Goal: Task Accomplishment & Management: Manage account settings

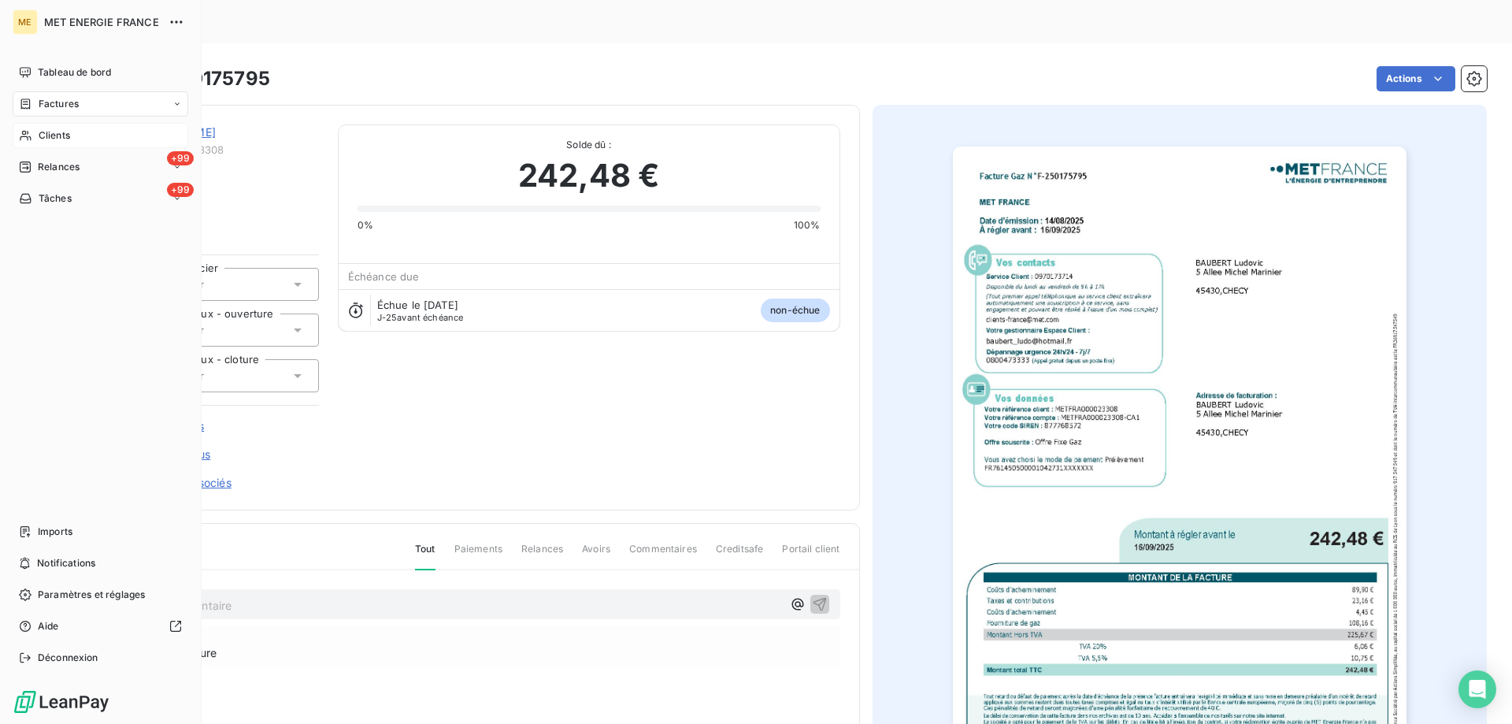
click at [57, 132] on span "Clients" at bounding box center [54, 135] width 31 height 14
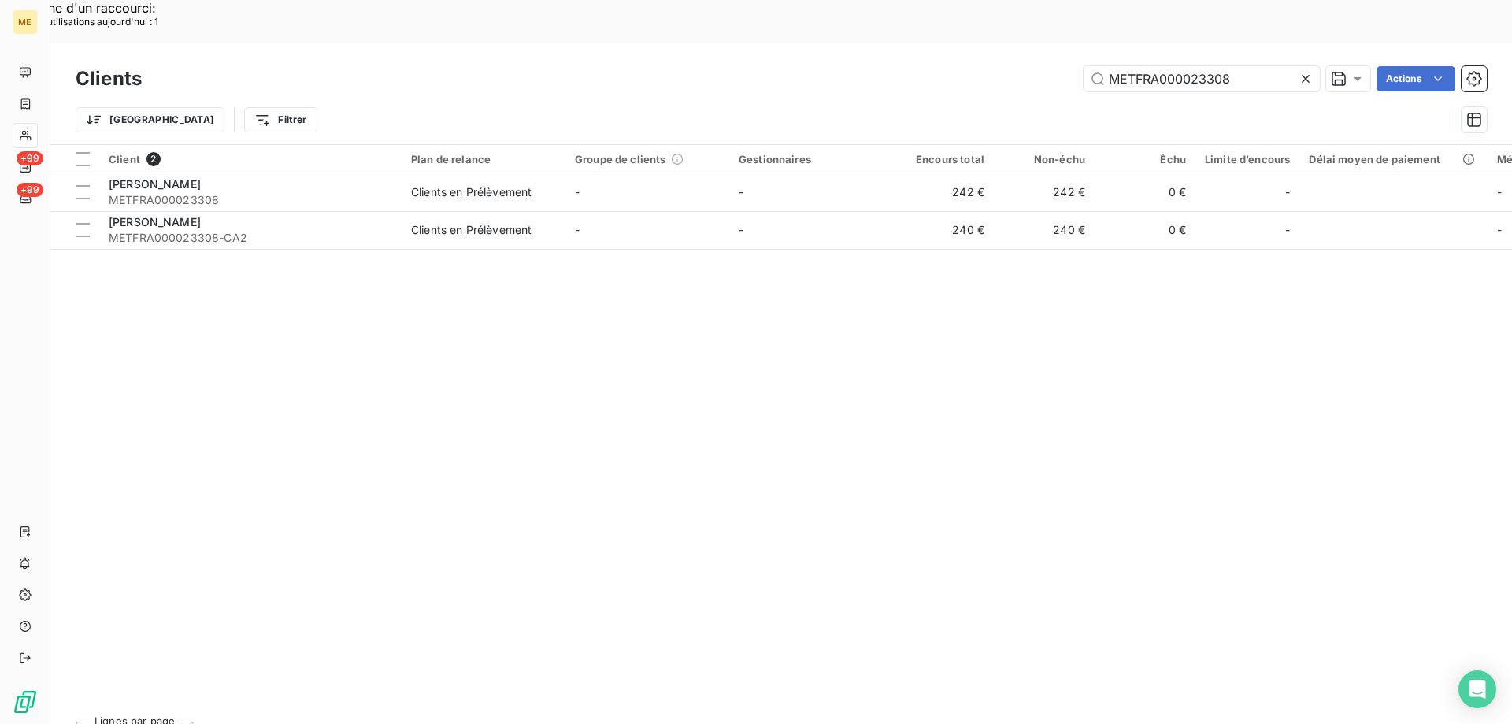
drag, startPoint x: 1242, startPoint y: 34, endPoint x: 1028, endPoint y: 19, distance: 214.7
click at [1028, 62] on div "Clients METFRA000023308 Actions" at bounding box center [781, 78] width 1411 height 33
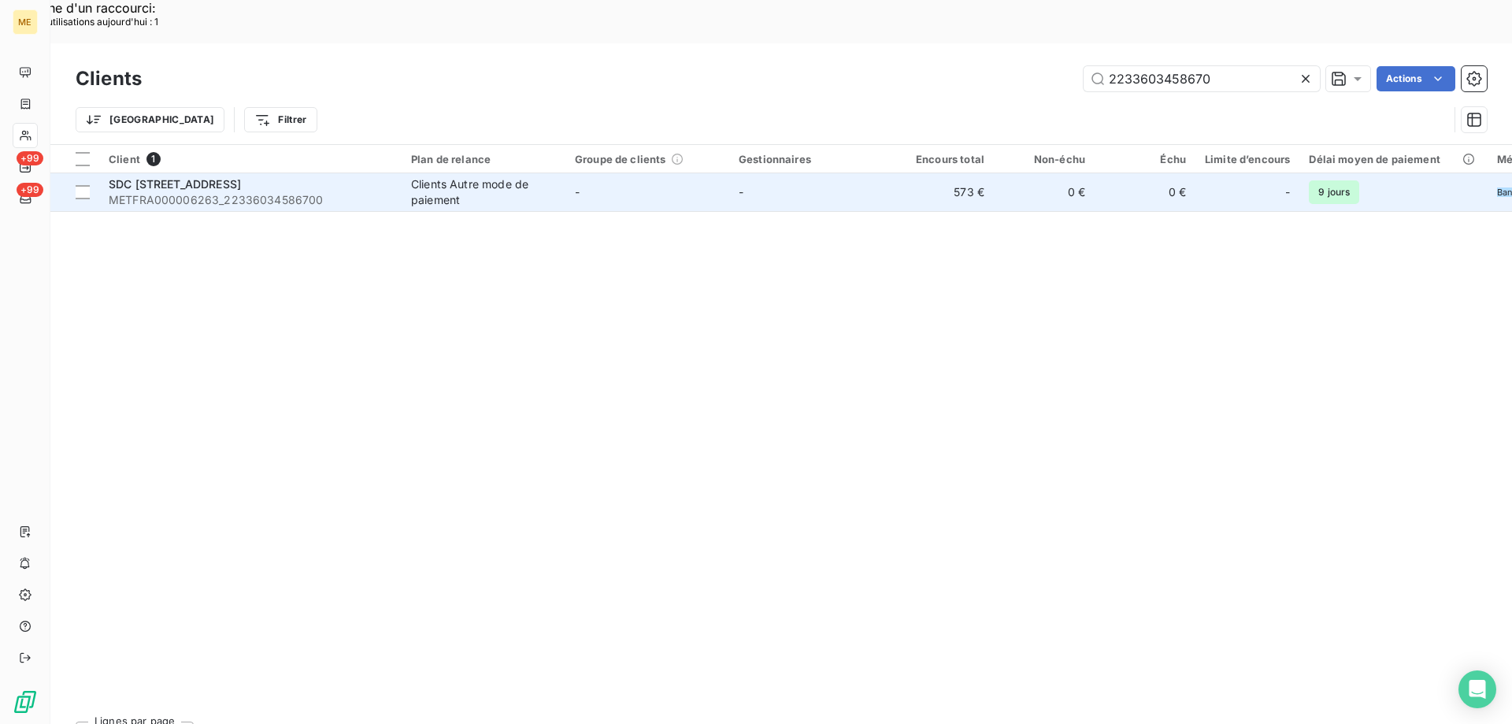
type input "2233603458670"
click at [208, 177] on span "SDC [STREET_ADDRESS]" at bounding box center [175, 183] width 132 height 13
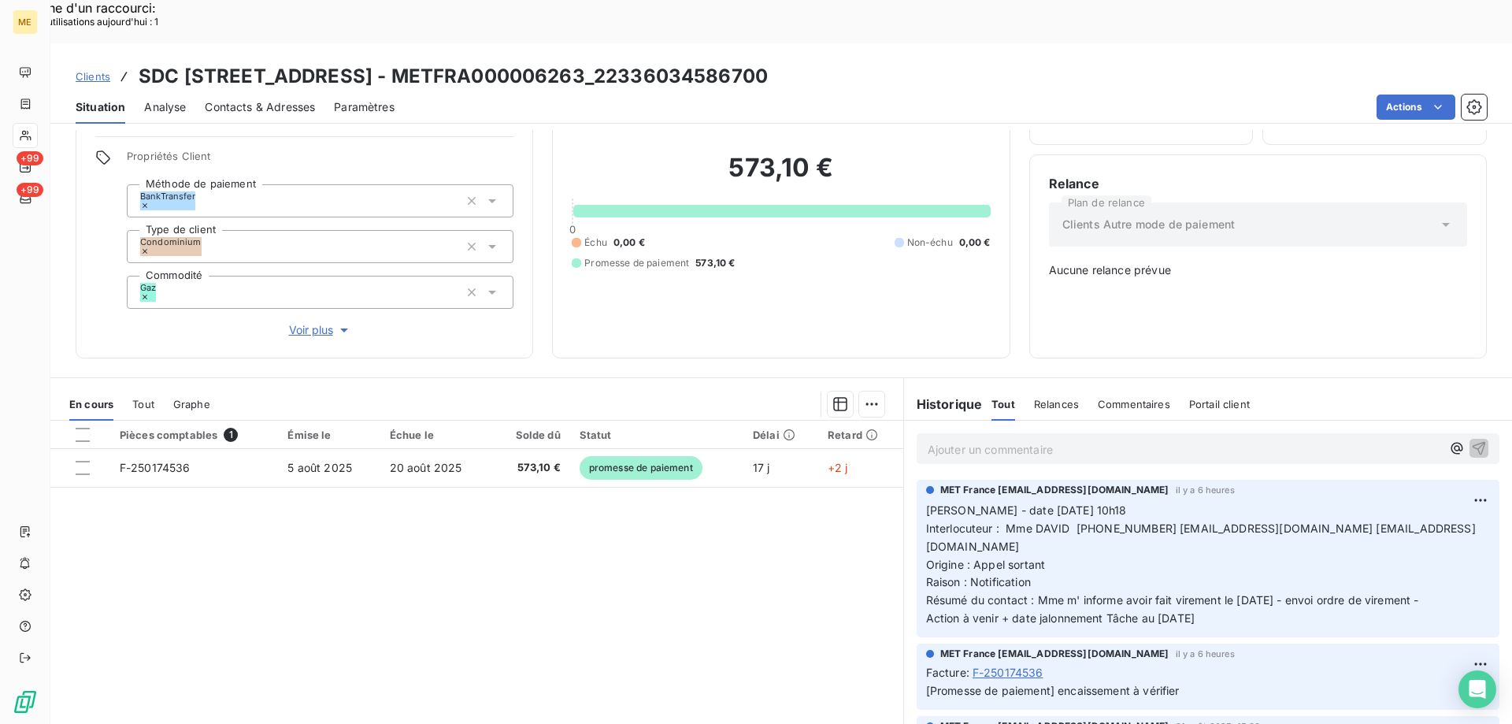
scroll to position [98, 0]
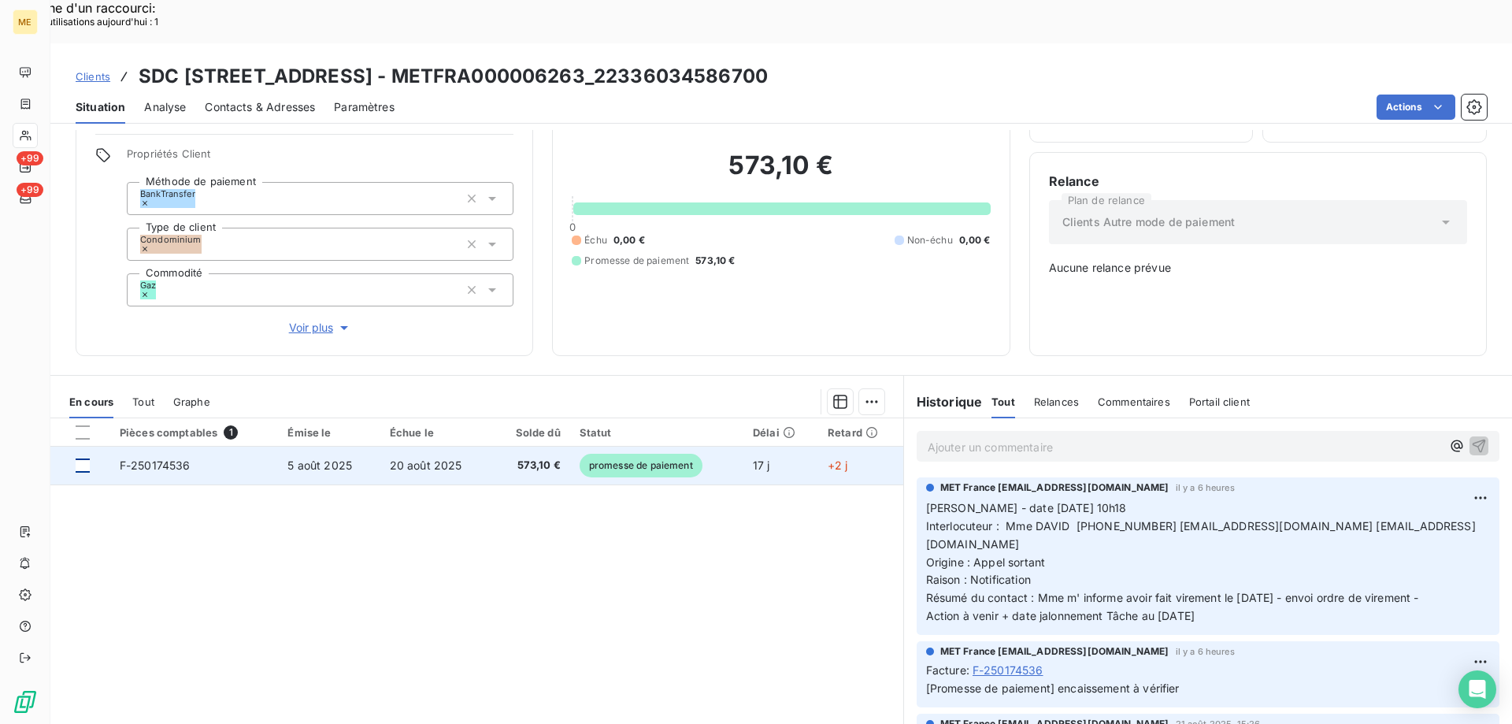
click at [84, 458] on div at bounding box center [83, 465] width 14 height 14
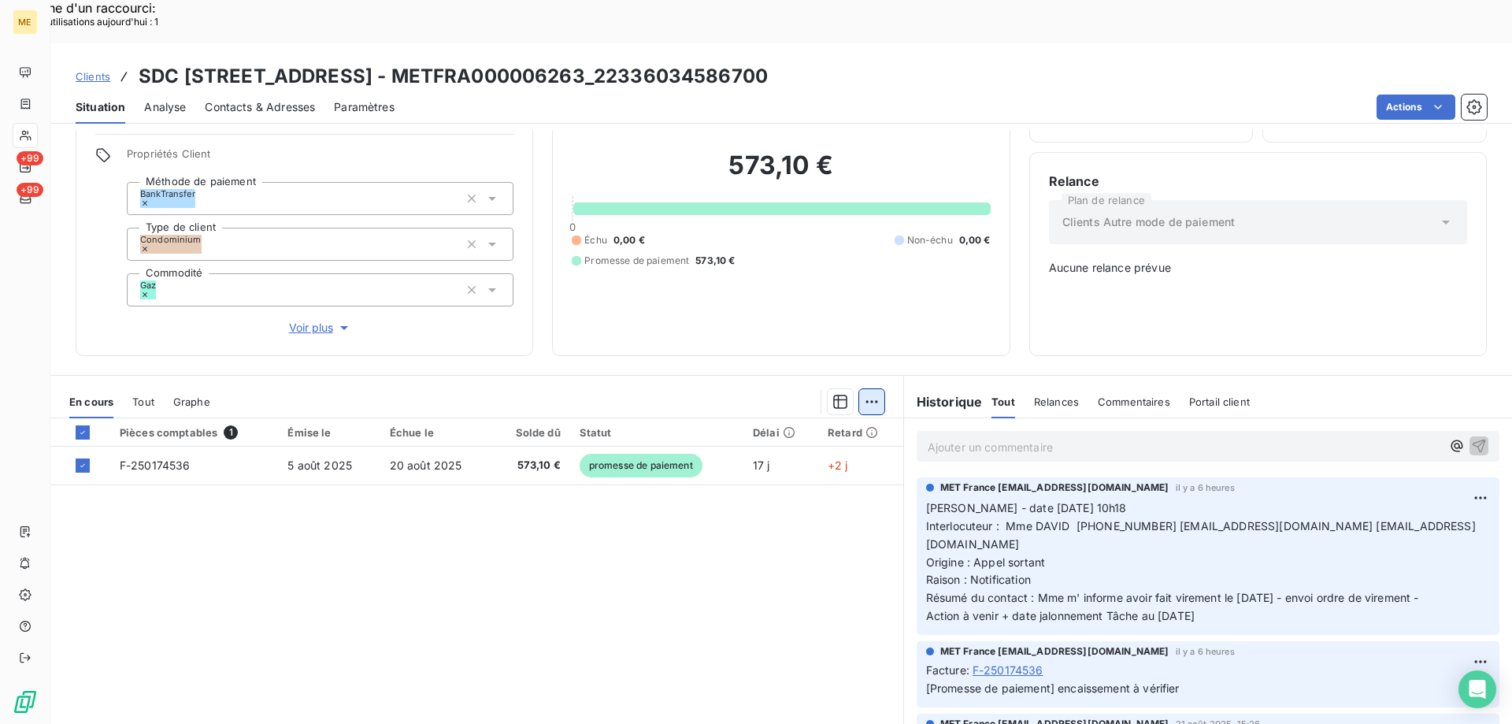
click at [736, 413] on div "Ajouter une promesse de paiement (1 facture)" at bounding box center [730, 419] width 278 height 25
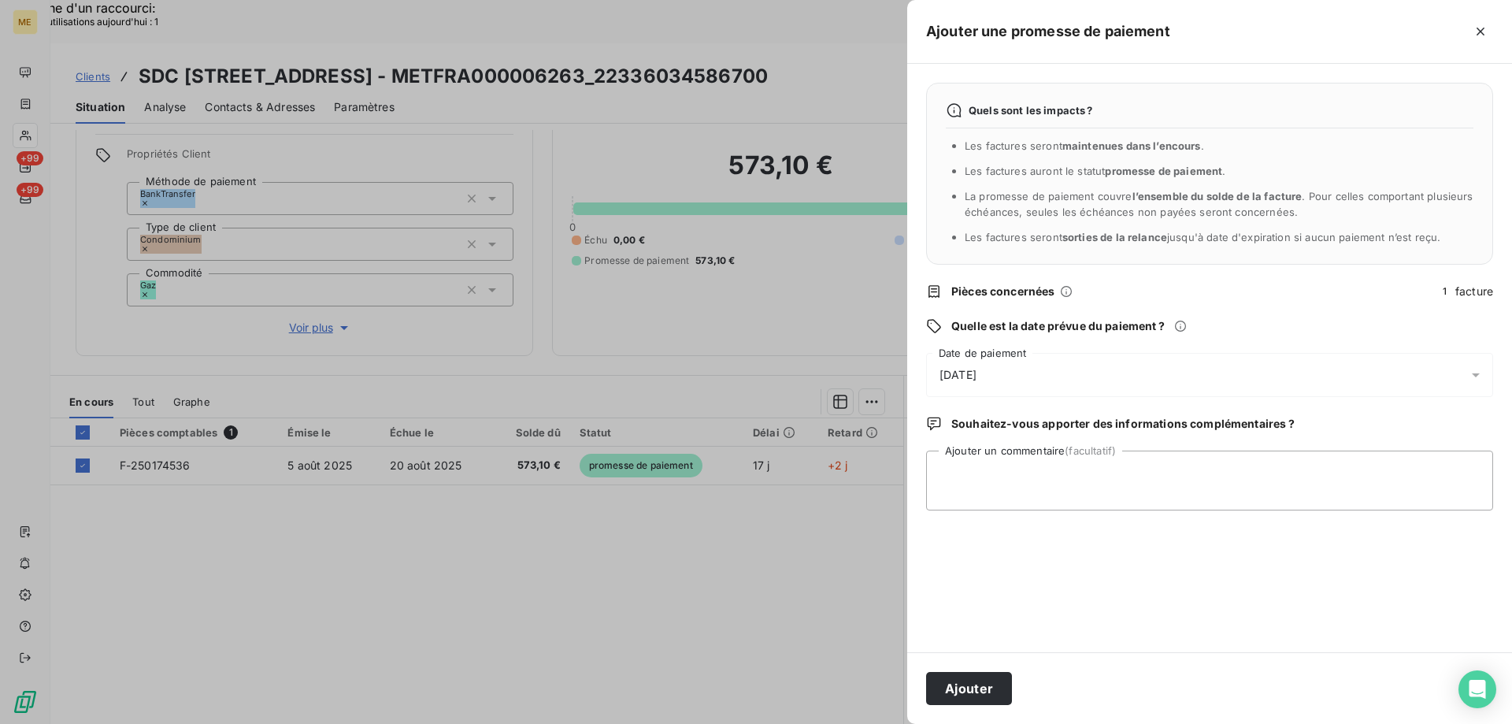
click at [957, 377] on span "[DATE]" at bounding box center [957, 375] width 37 height 16
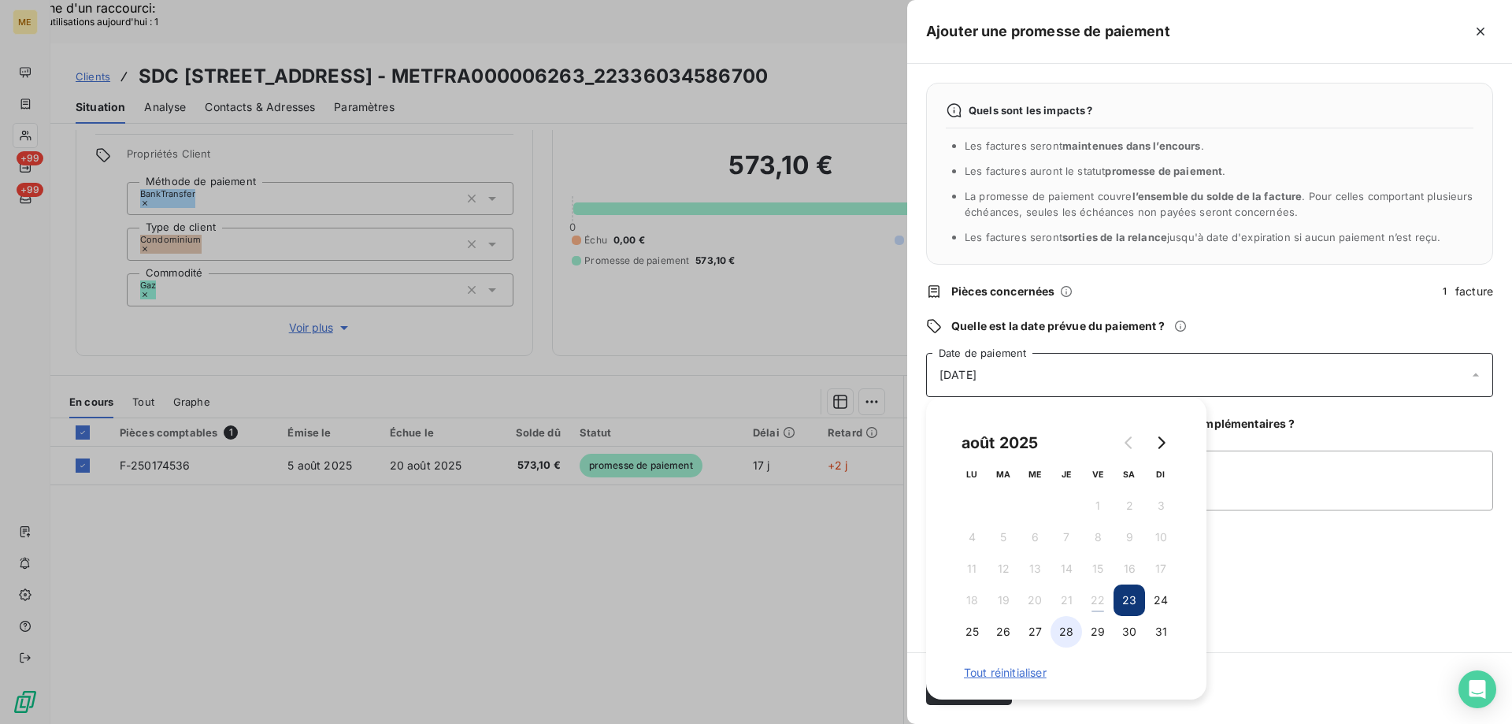
click at [1071, 630] on button "28" at bounding box center [1065, 631] width 31 height 31
click at [1331, 559] on div "Quels sont les impacts ? Les factures seront maintenues dans l’encours . Les fa…" at bounding box center [1209, 358] width 605 height 588
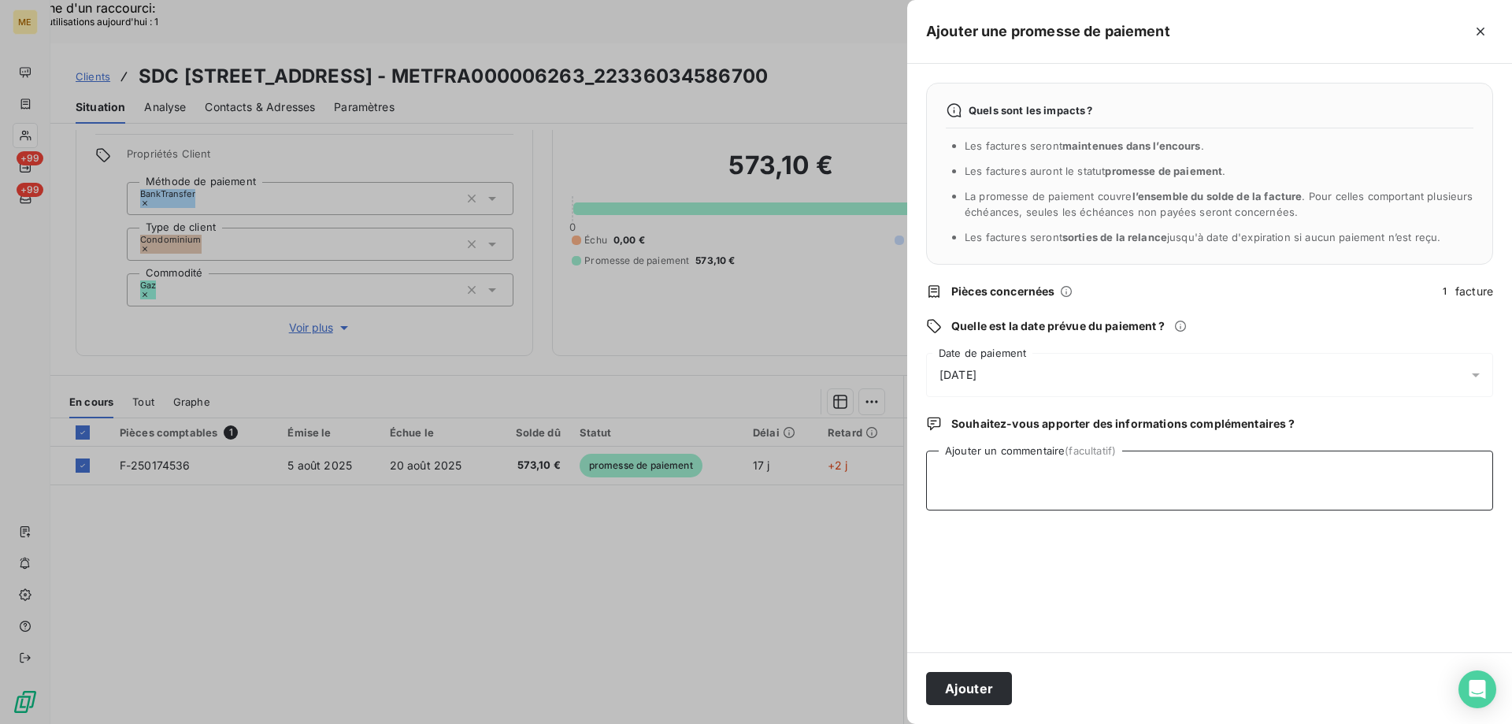
click at [1106, 485] on textarea "Ajouter un commentaire (facultatif)" at bounding box center [1209, 480] width 567 height 60
click at [1258, 476] on textarea "[PERSON_NAME] de virement envoyé par le client facture" at bounding box center [1209, 480] width 567 height 60
paste textarea "250174536"
paste textarea "[URL][DOMAIN_NAME]"
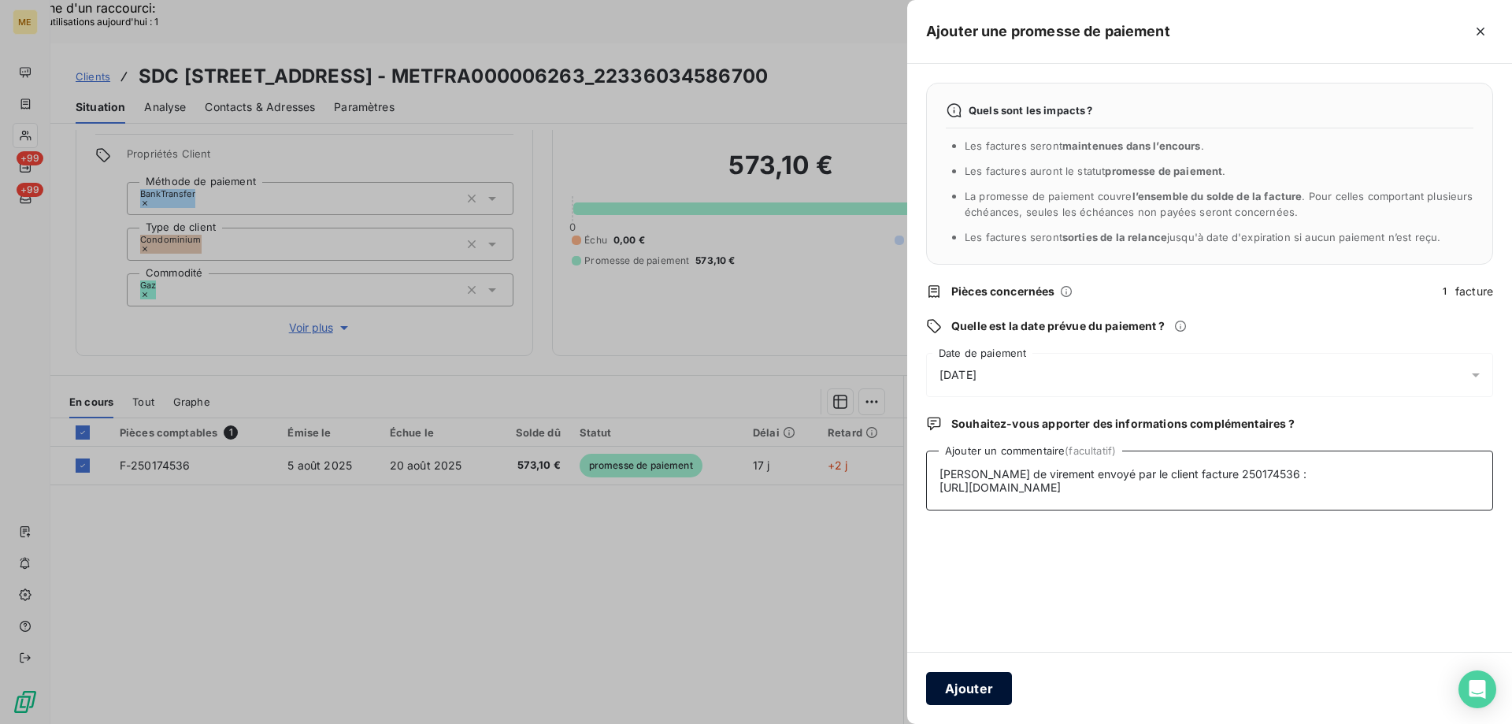
type textarea "[PERSON_NAME] de virement envoyé par le client facture 250174536 : [URL][DOMAIN…"
click at [999, 694] on button "Ajouter" at bounding box center [969, 688] width 86 height 33
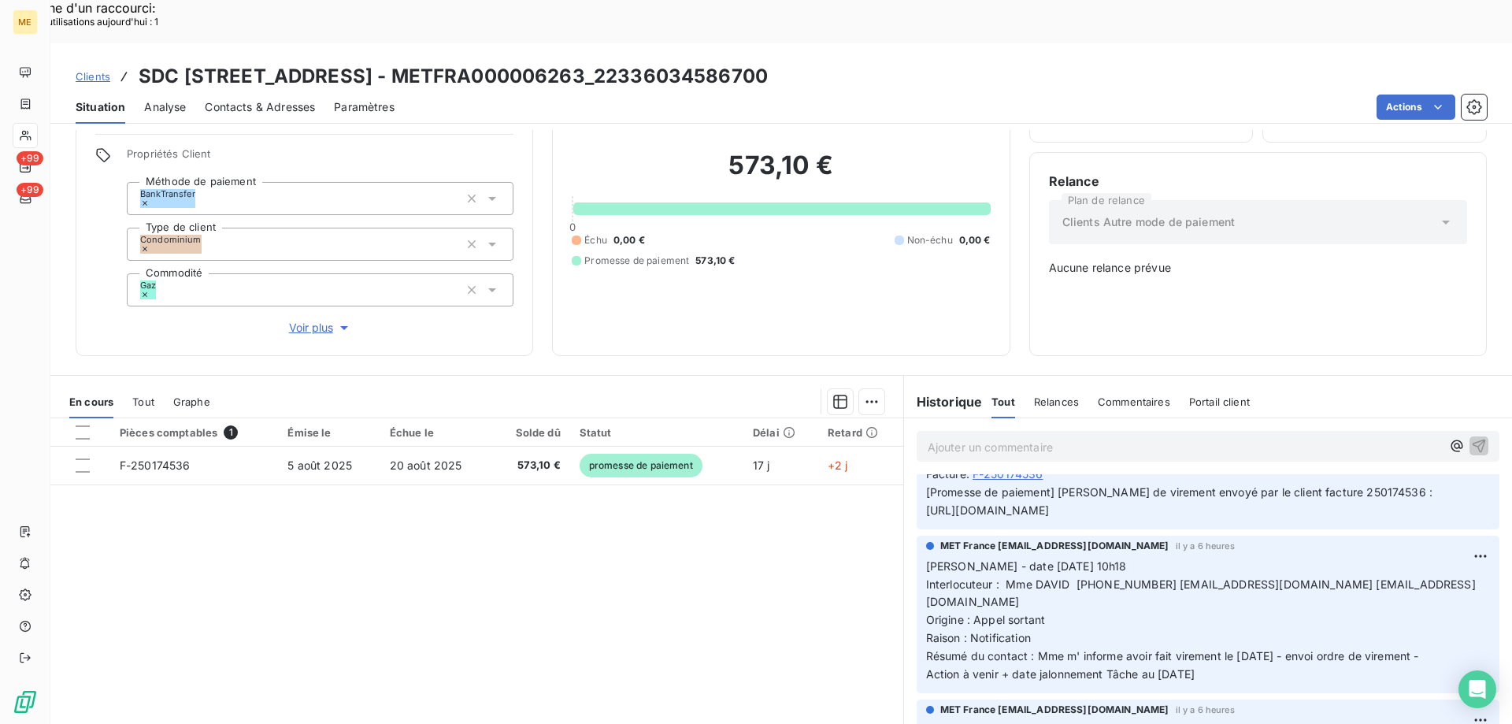
scroll to position [0, 0]
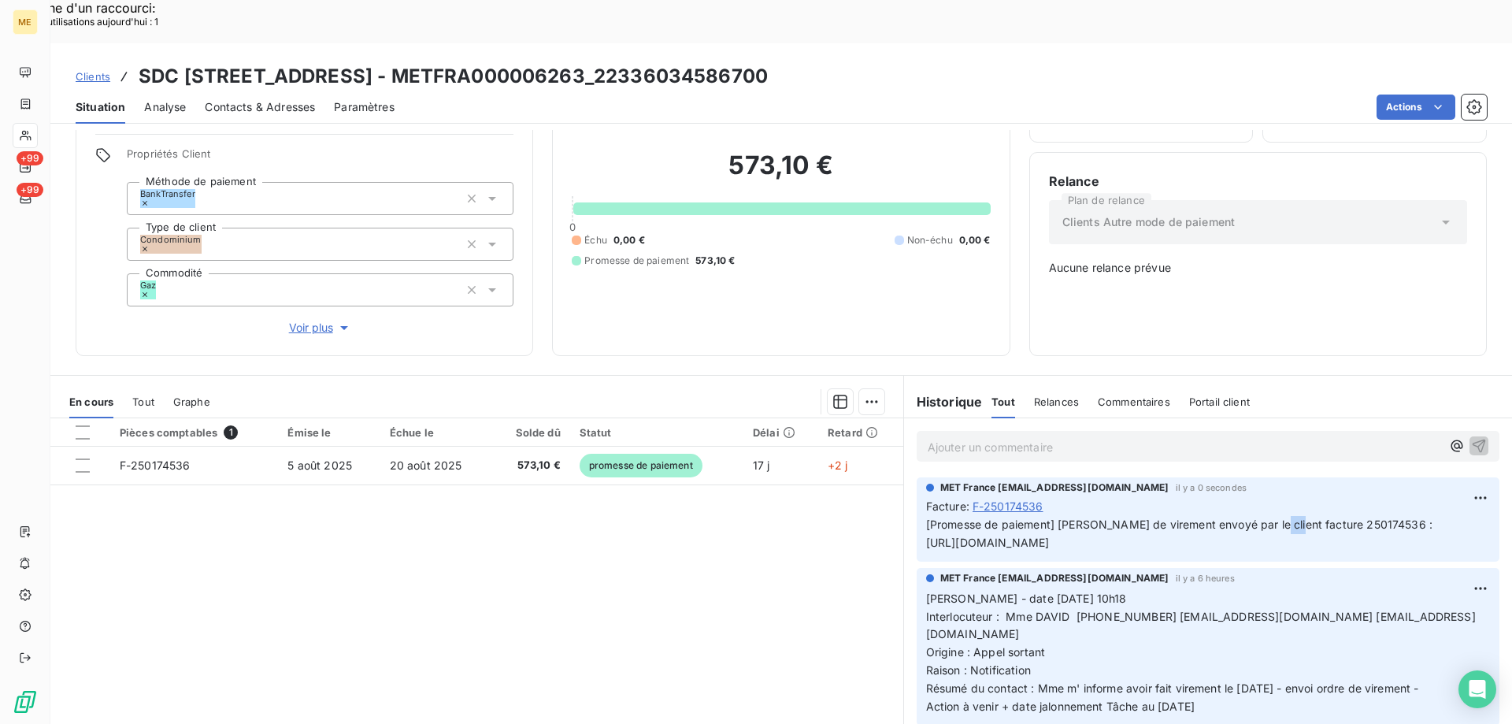
drag, startPoint x: 1261, startPoint y: 488, endPoint x: 1278, endPoint y: 488, distance: 16.5
click at [1278, 516] on p "[Promesse de paiement] [PERSON_NAME] de virement envoyé par le client facture 2…" at bounding box center [1208, 534] width 564 height 36
click at [22, 99] on icon at bounding box center [25, 103] width 9 height 10
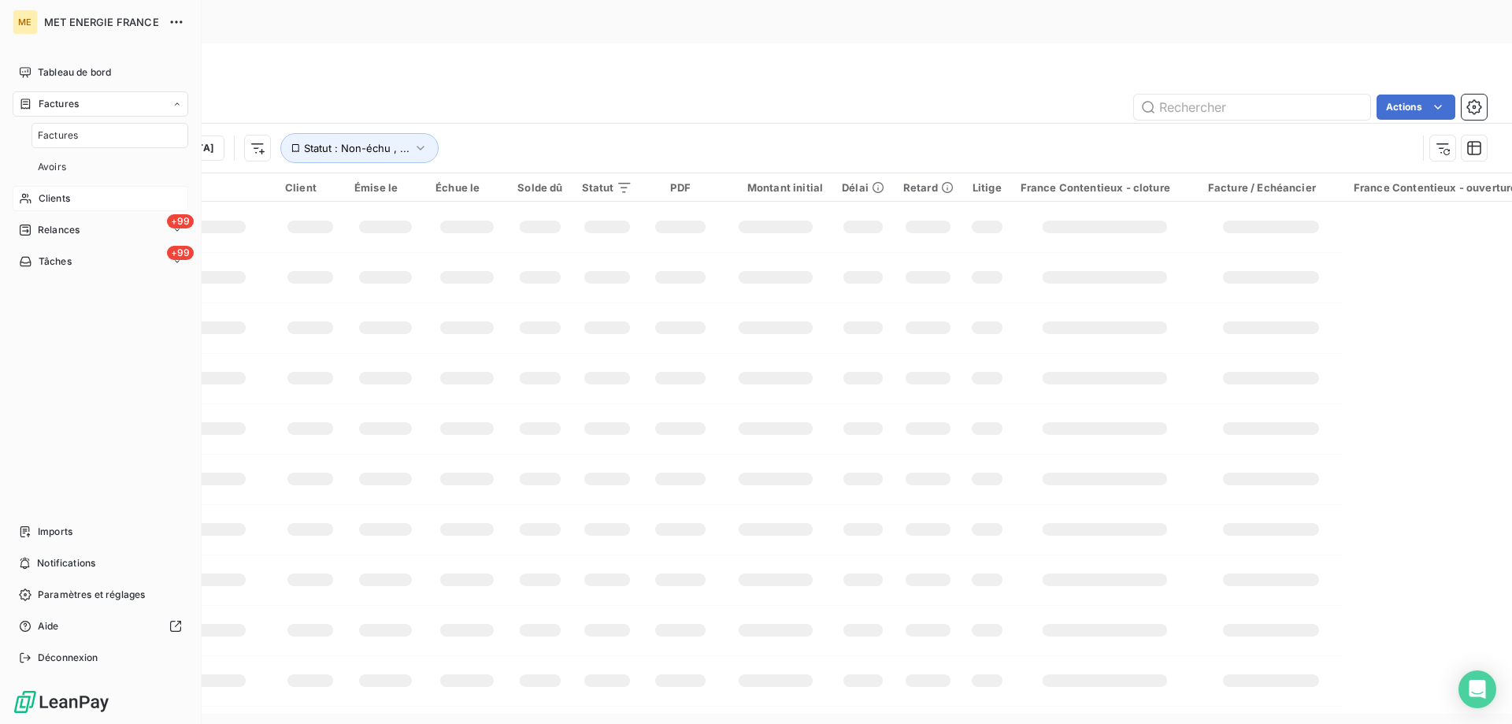
click at [46, 135] on span "Factures" at bounding box center [58, 135] width 40 height 14
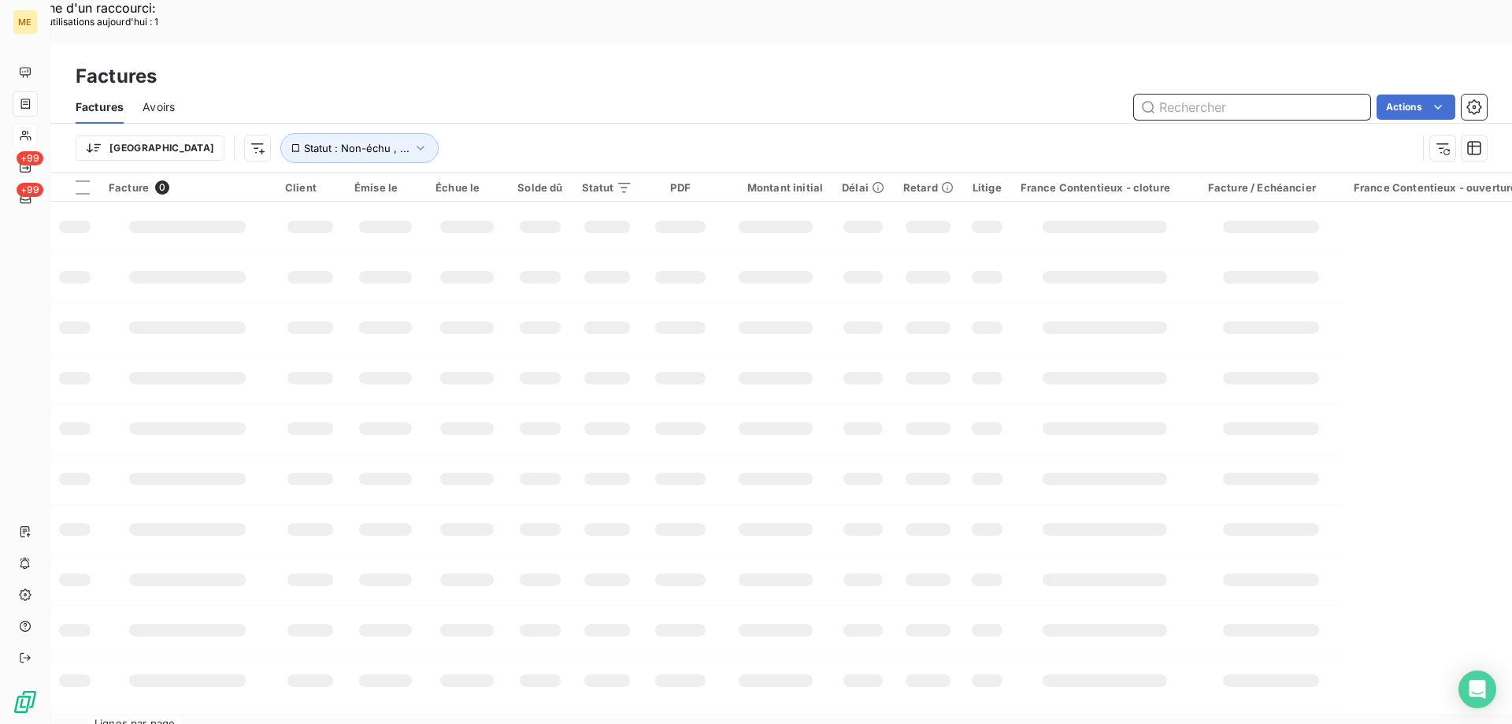
click at [1217, 94] on input "text" at bounding box center [1252, 106] width 236 height 25
paste input "F-250174568"
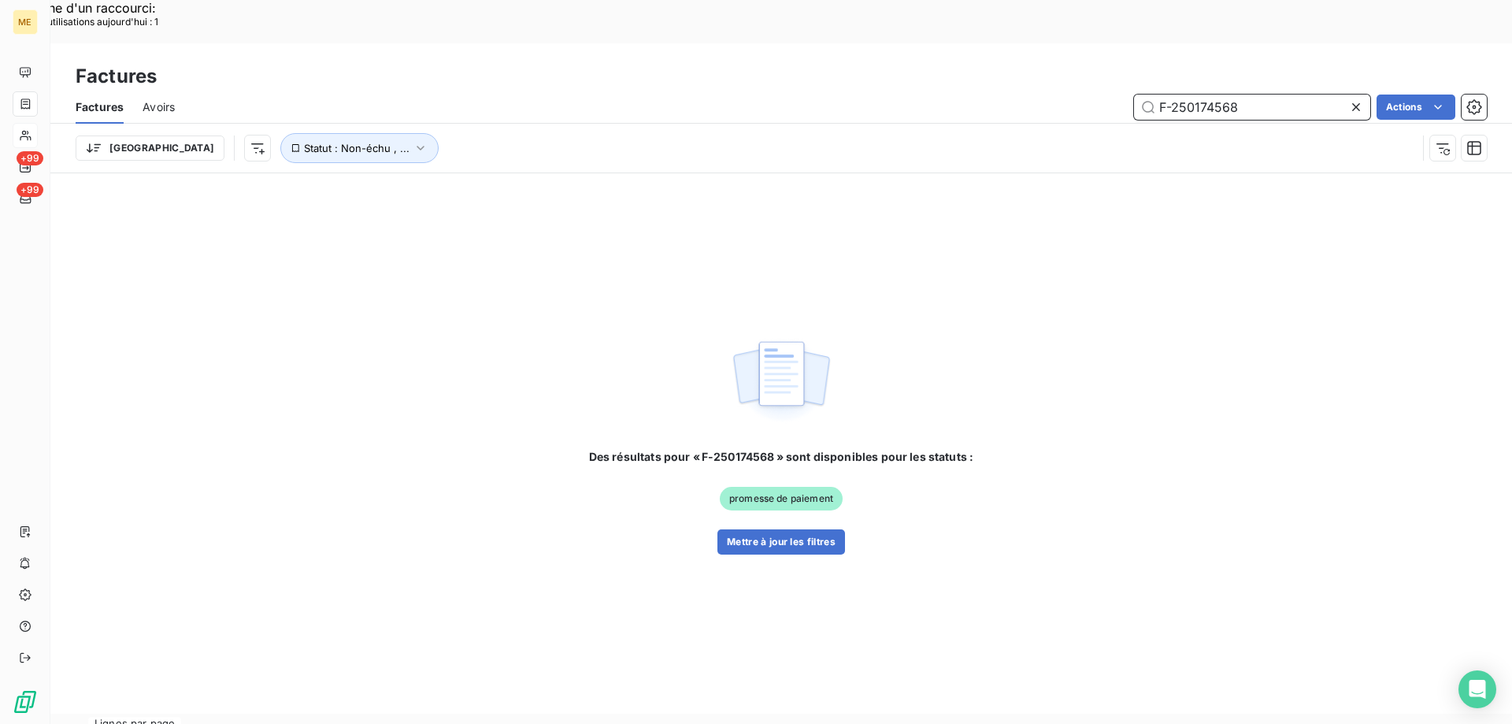
type input "F-250174568"
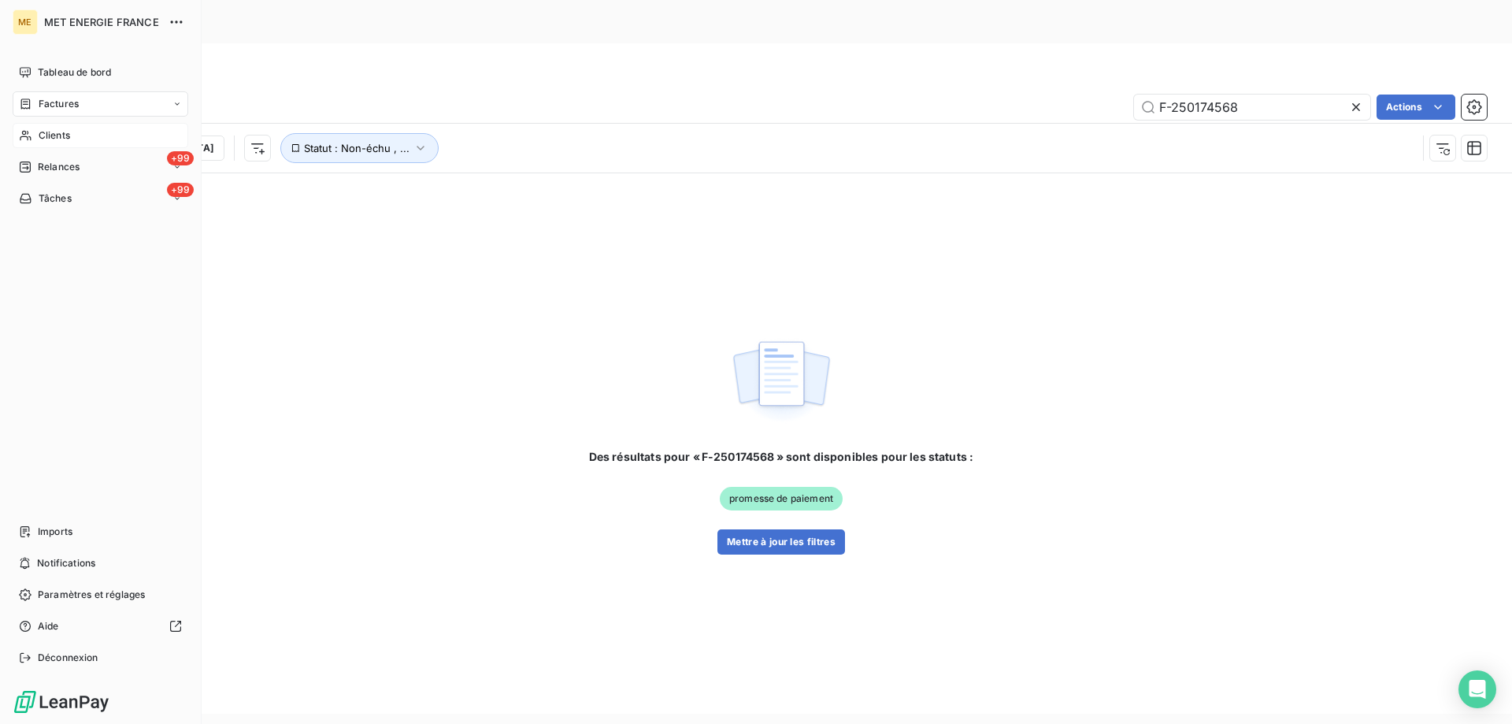
click at [50, 130] on span "Clients" at bounding box center [54, 135] width 31 height 14
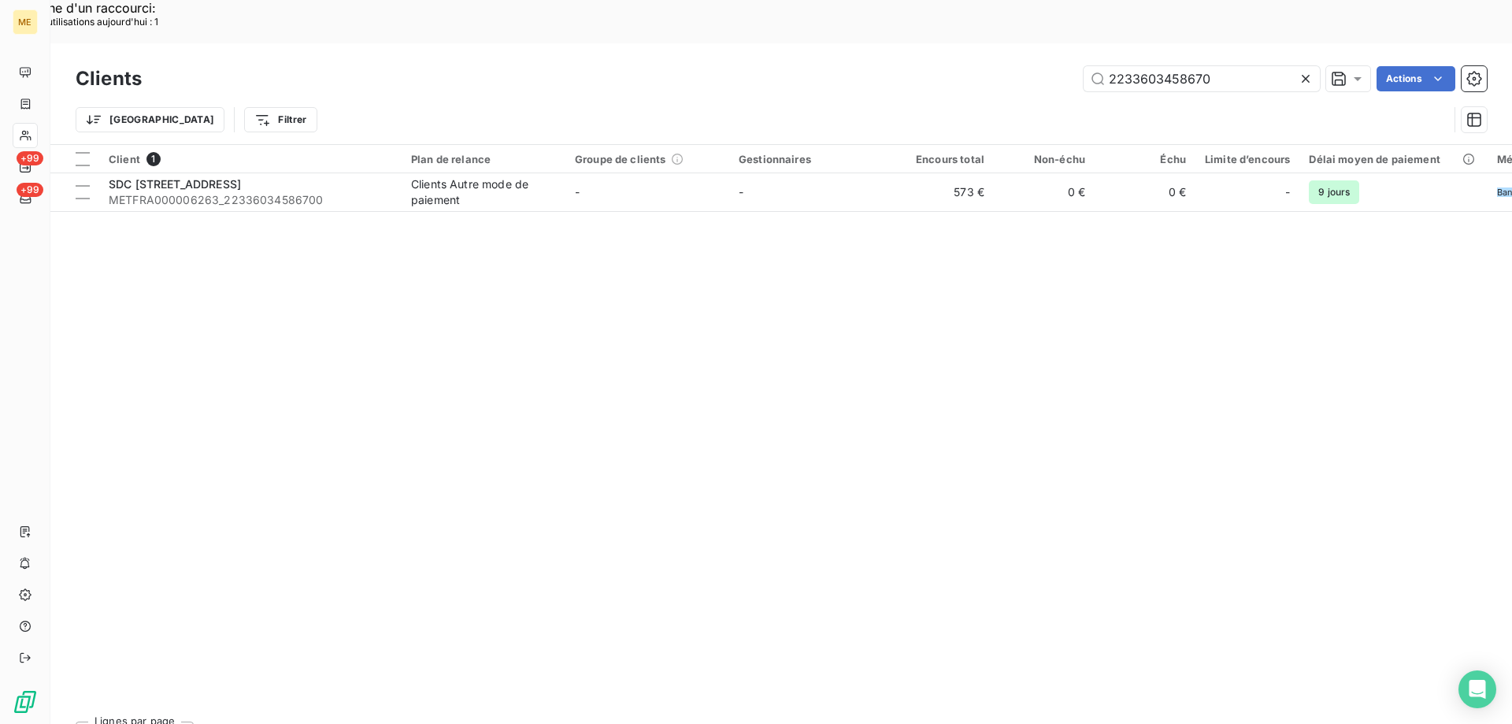
drag, startPoint x: 1243, startPoint y: 31, endPoint x: 973, endPoint y: 31, distance: 269.3
click at [973, 66] on div "2233603458670 Actions" at bounding box center [824, 78] width 1326 height 25
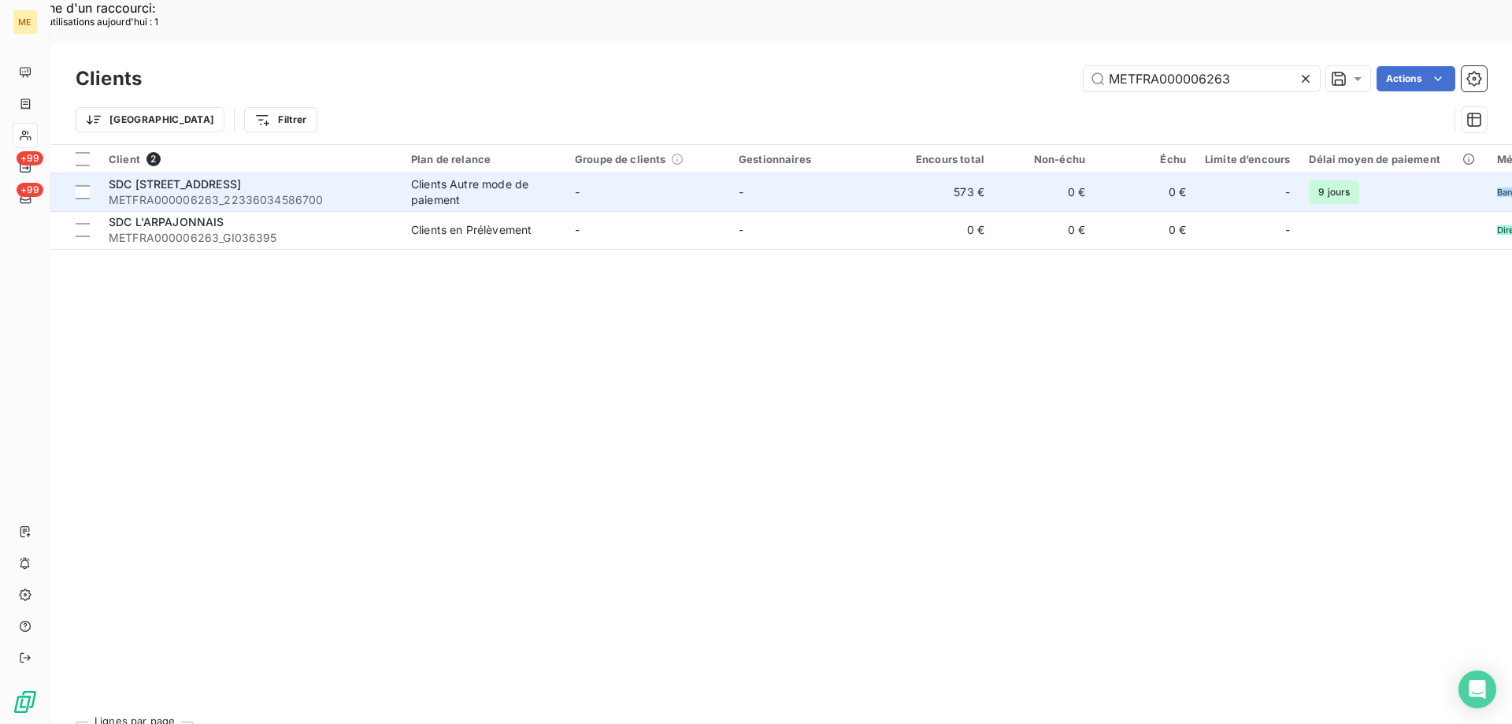
type input "METFRA000006263"
click at [526, 176] on div "Clients Autre mode de paiement" at bounding box center [483, 191] width 145 height 31
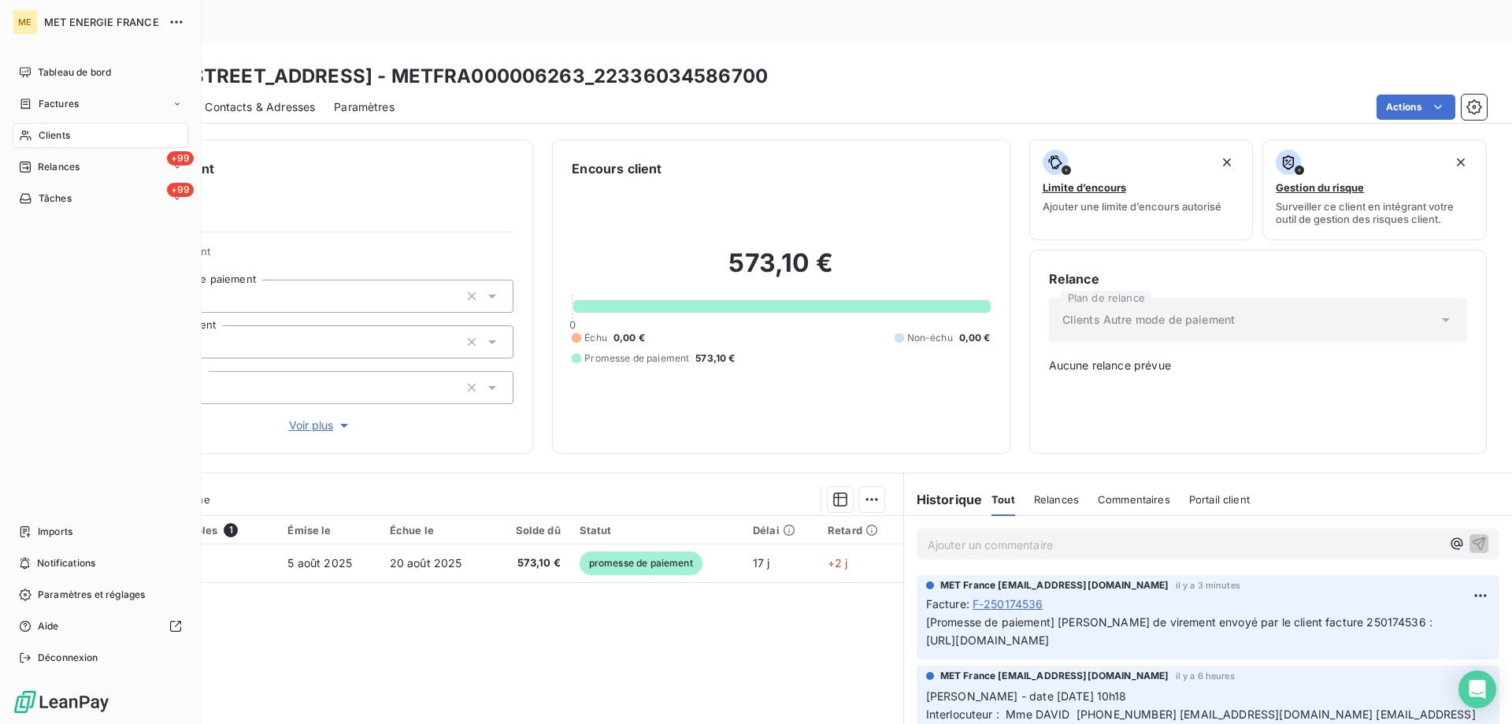
click at [57, 136] on span "Clients" at bounding box center [54, 135] width 31 height 14
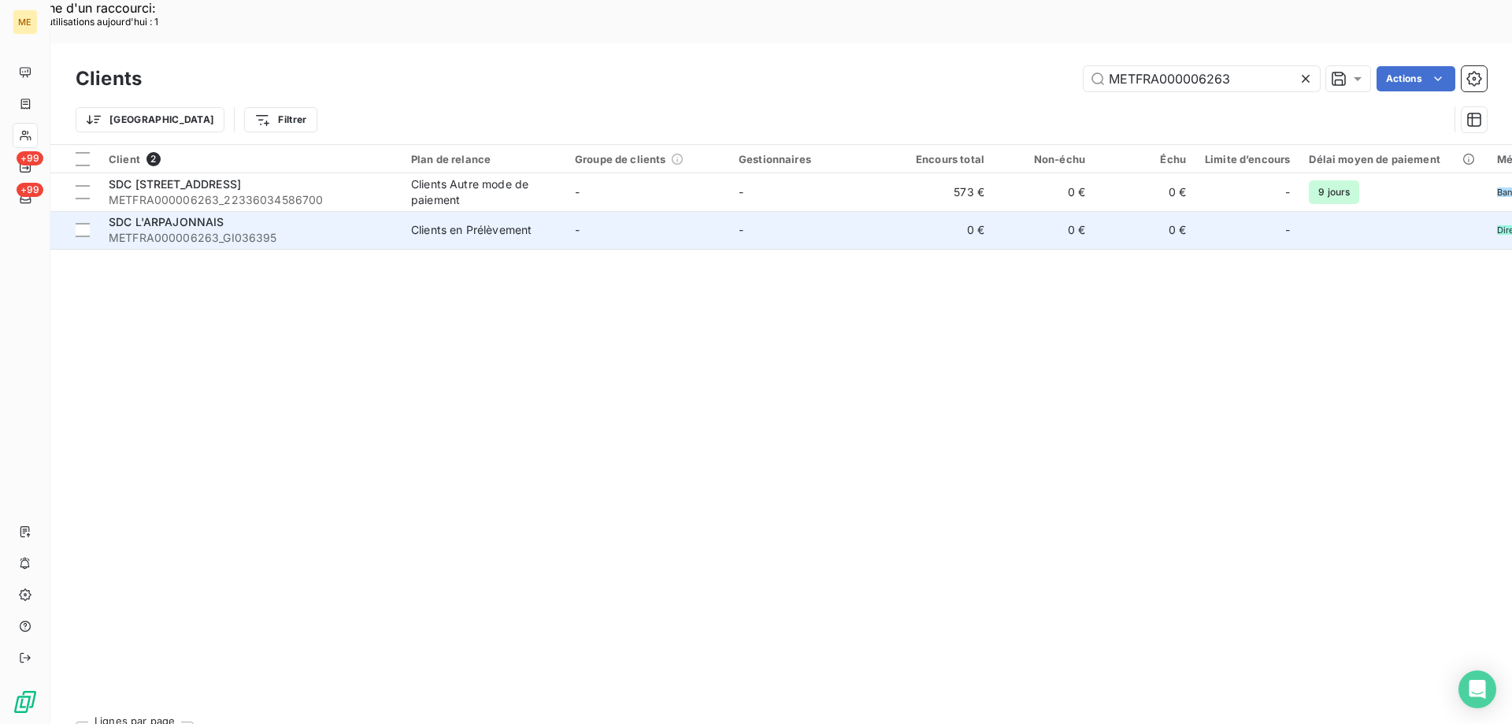
click at [310, 211] on td "SDC L'ARPAJONNAIS METFRA000006263_GI036395" at bounding box center [250, 230] width 302 height 38
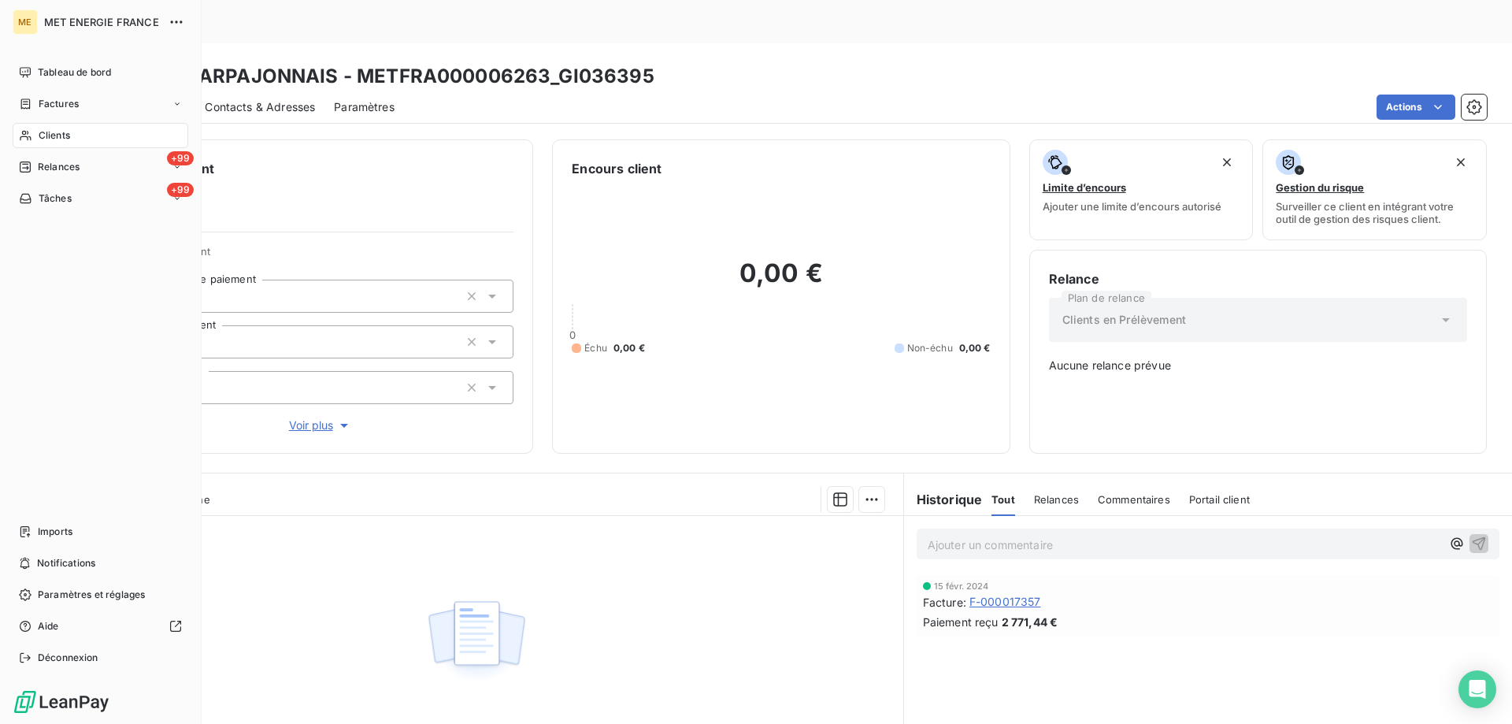
click at [39, 132] on span "Clients" at bounding box center [54, 135] width 31 height 14
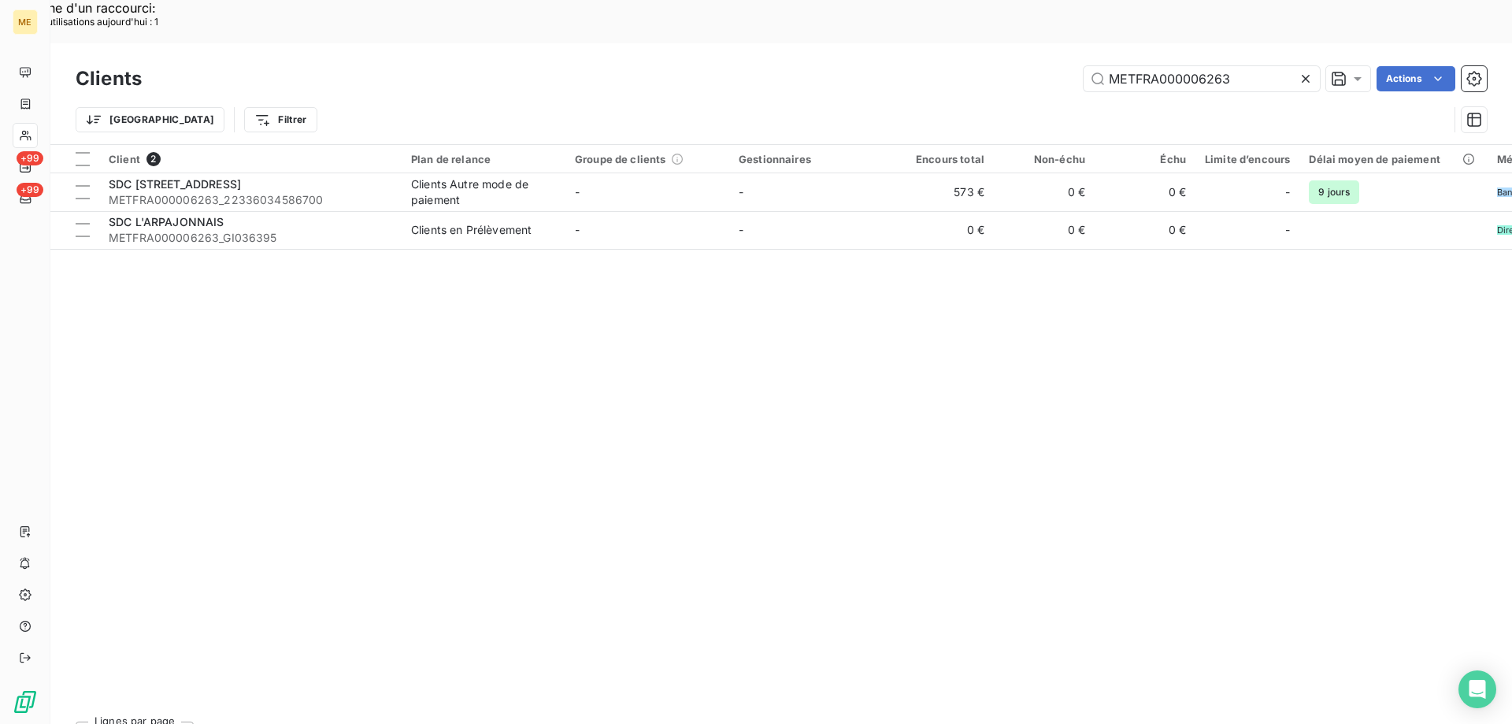
drag, startPoint x: 1235, startPoint y: 34, endPoint x: 980, endPoint y: 34, distance: 255.1
click at [980, 66] on div "METFRA000006263 Actions" at bounding box center [824, 78] width 1326 height 25
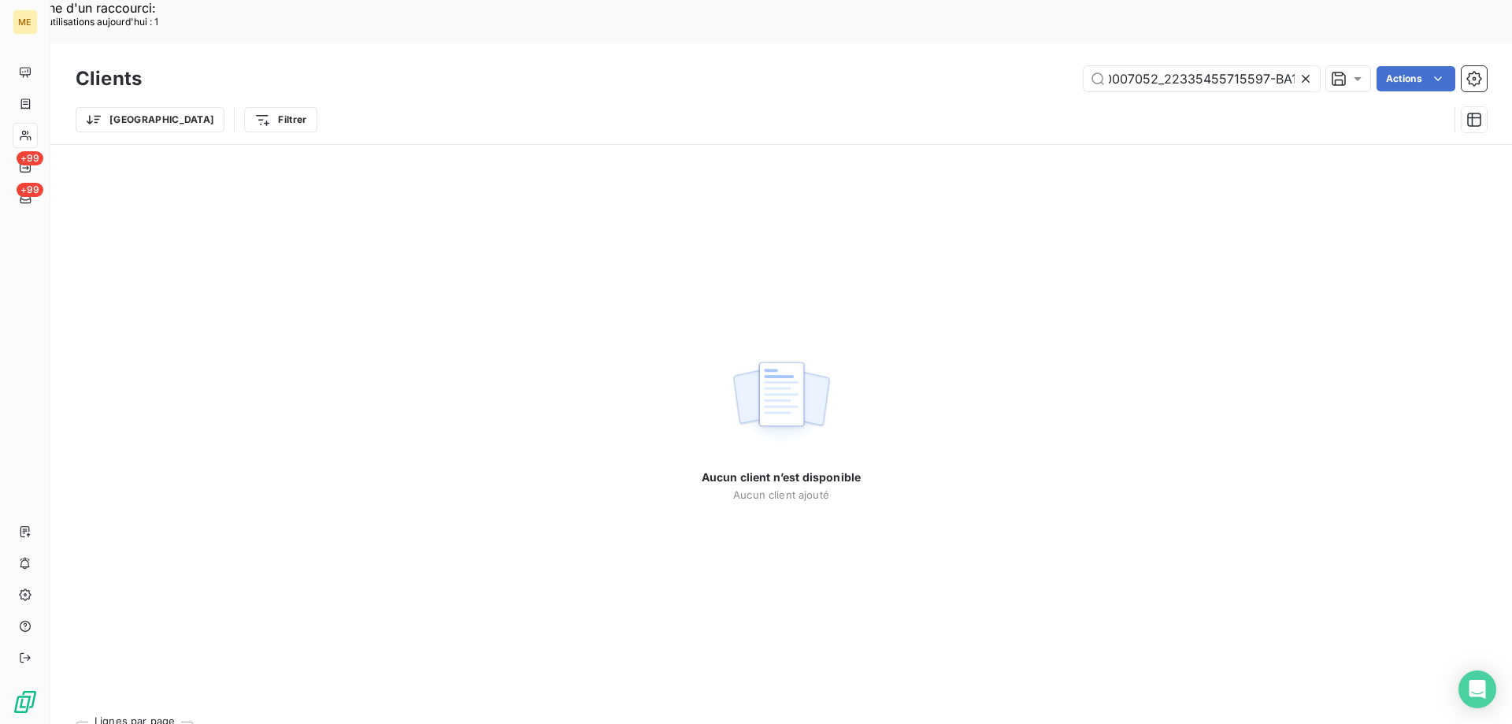
scroll to position [0, 72]
drag, startPoint x: 1167, startPoint y: 35, endPoint x: 1510, endPoint y: 51, distance: 343.7
click at [1510, 51] on div "Clients METFRA000007052_22335455715597-BA1 Actions Trier Filtrer" at bounding box center [780, 93] width 1461 height 101
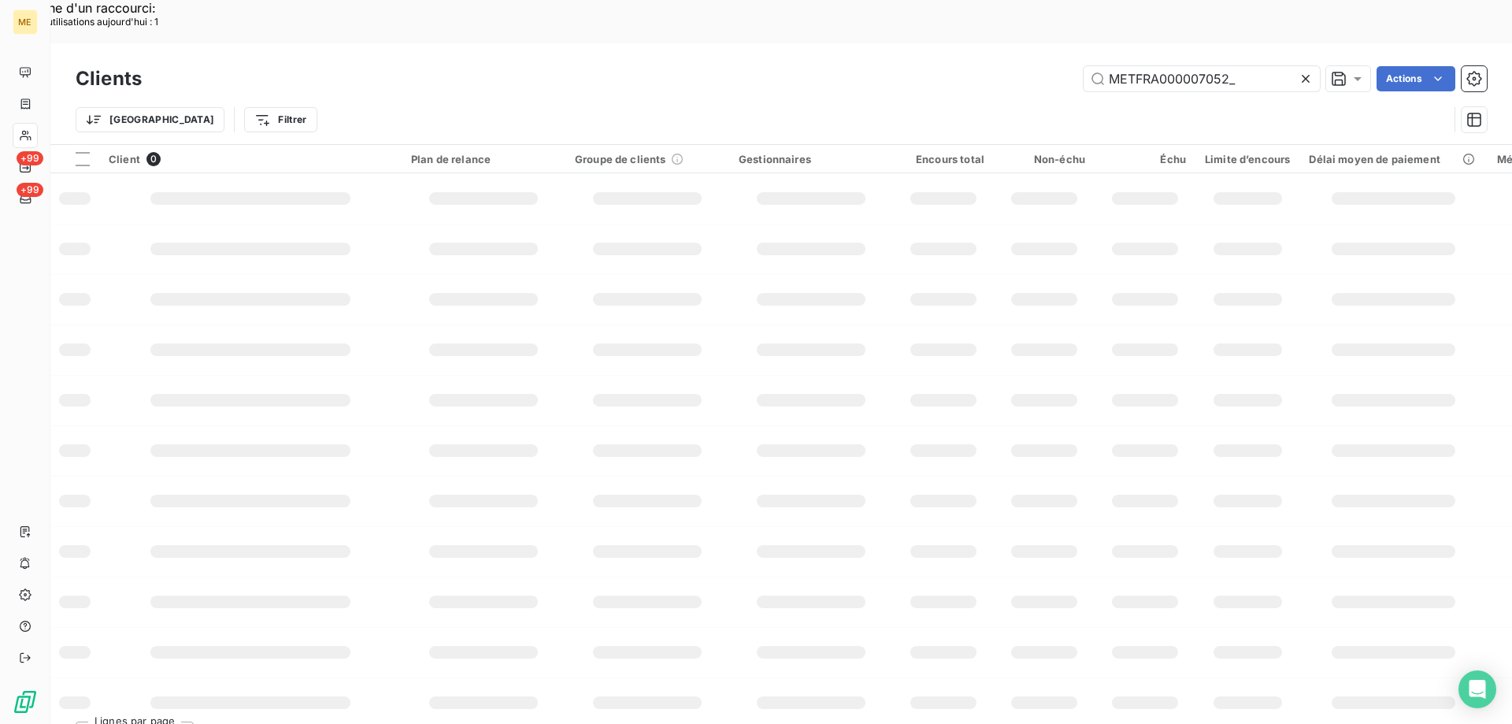
scroll to position [0, 0]
click at [1014, 66] on div "METFRA000007052 Actions" at bounding box center [824, 78] width 1326 height 25
paste input "22335455715597-BA1"
click at [1176, 66] on input "22335455715597-BA1" at bounding box center [1201, 78] width 236 height 25
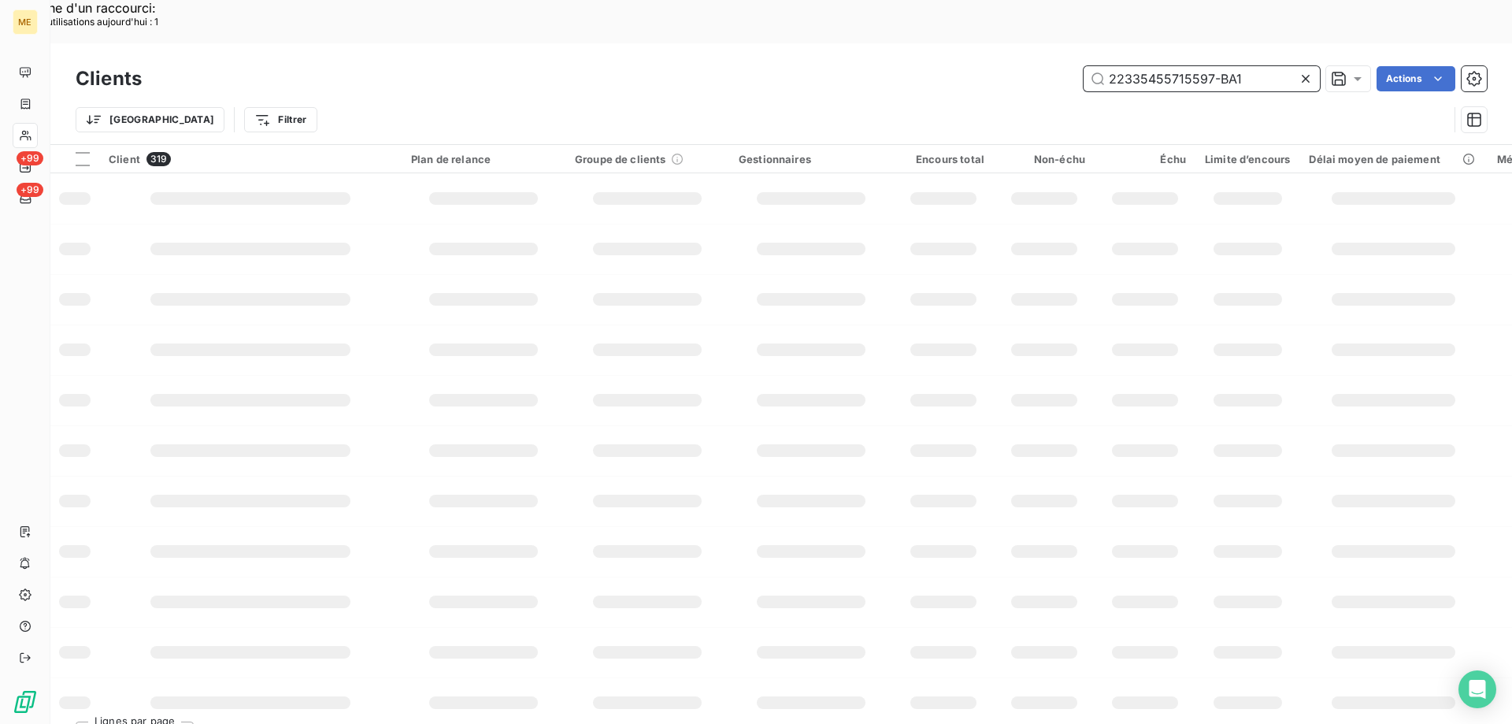
click at [1184, 66] on input "22335455715597-BA1" at bounding box center [1201, 78] width 236 height 25
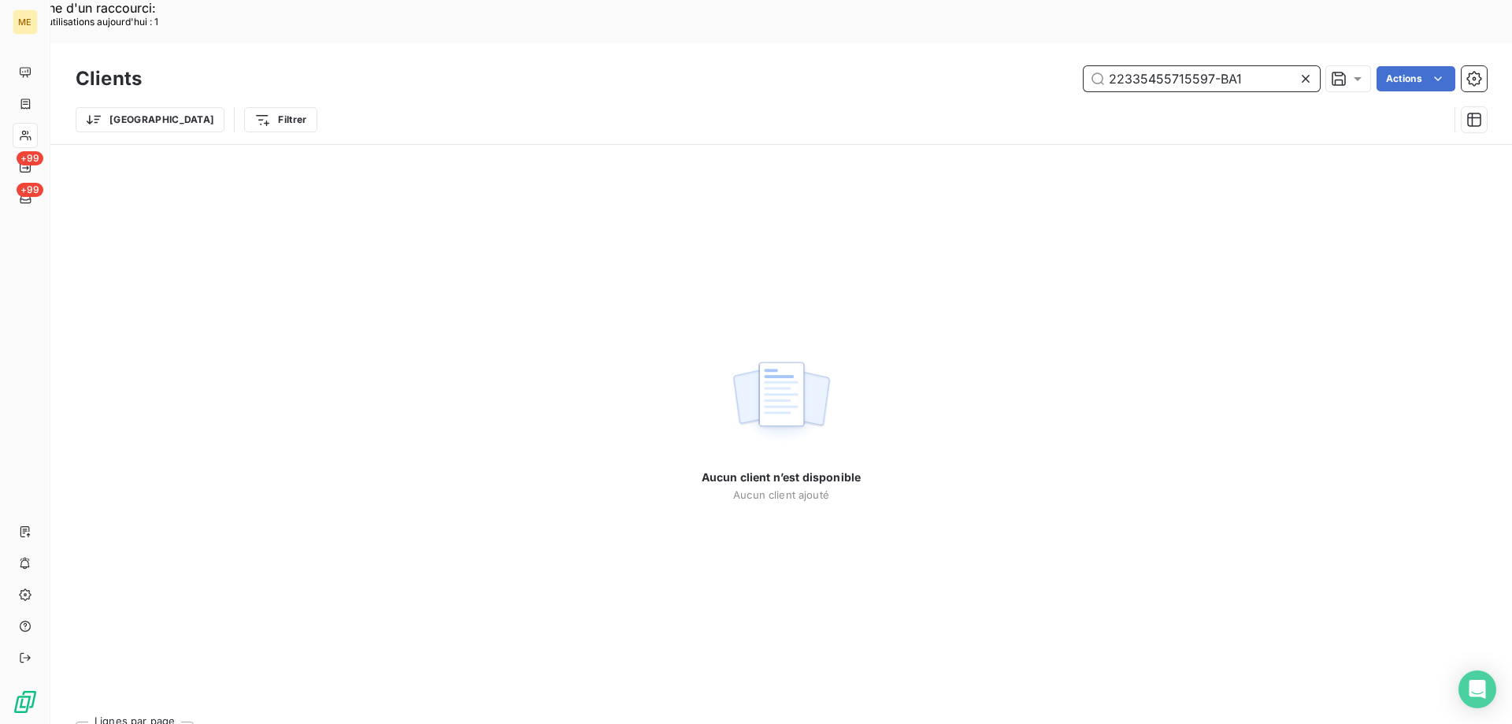
drag, startPoint x: 1249, startPoint y: 36, endPoint x: 1107, endPoint y: 41, distance: 141.8
click at [1107, 66] on input "22335455715597-BA1" at bounding box center [1201, 78] width 236 height 25
paste input "text"
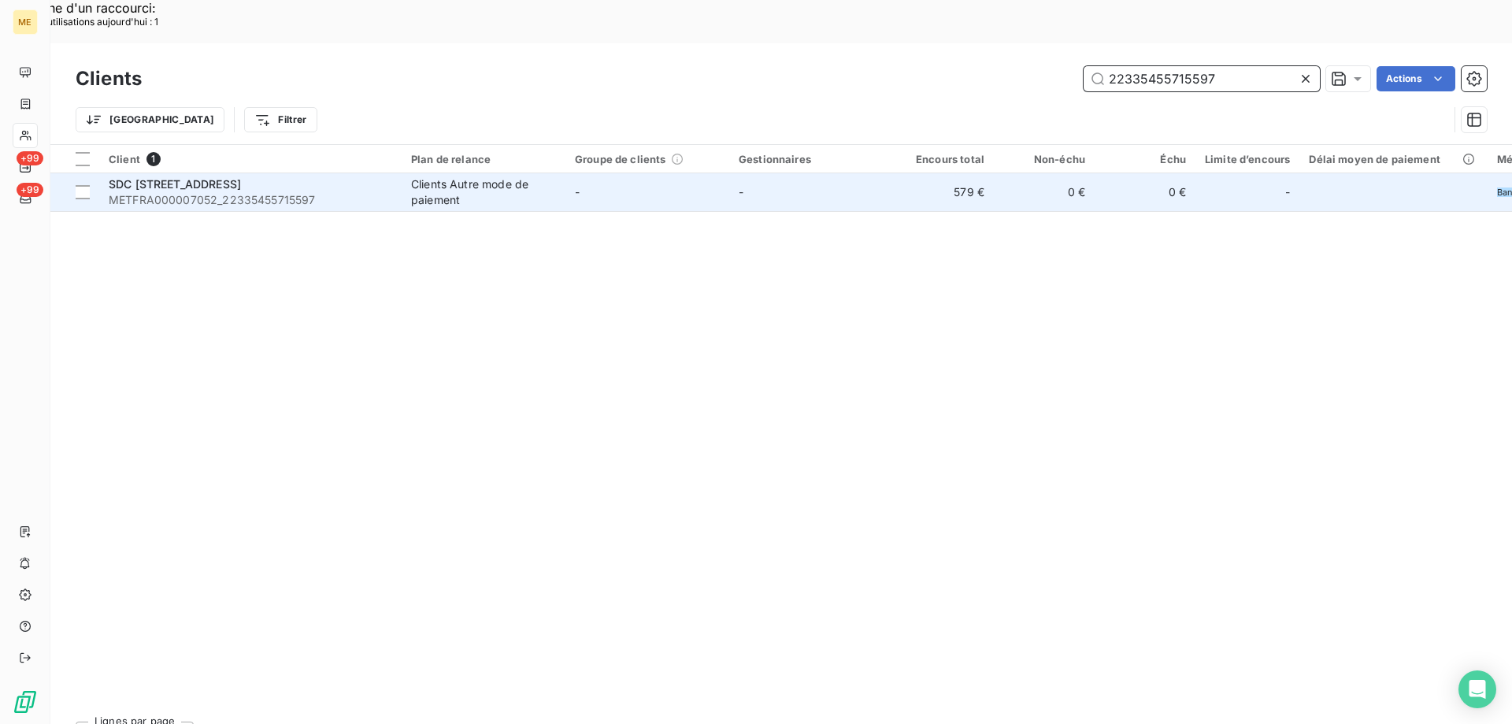
type input "22335455715597"
click at [267, 176] on div "SDC [STREET_ADDRESS]" at bounding box center [250, 184] width 283 height 16
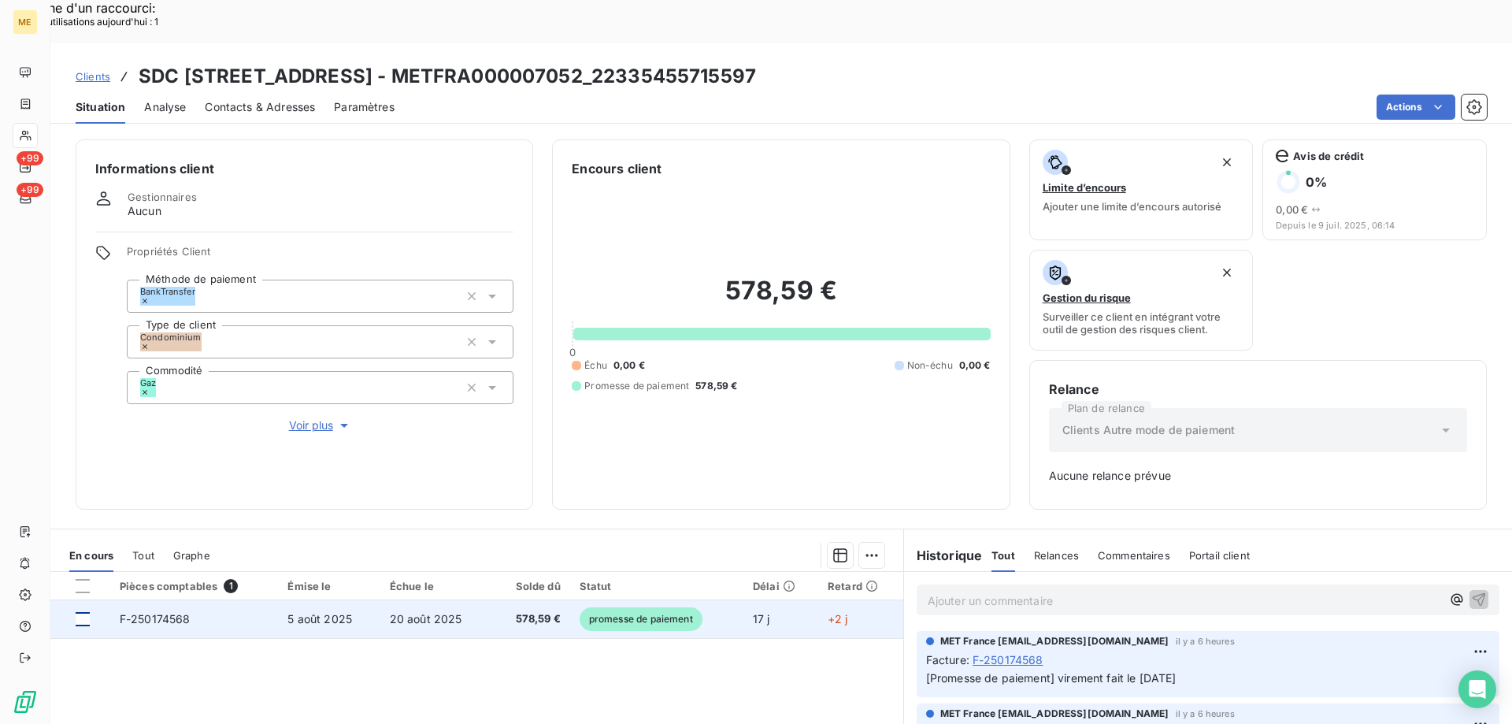
click at [84, 612] on div at bounding box center [83, 619] width 14 height 14
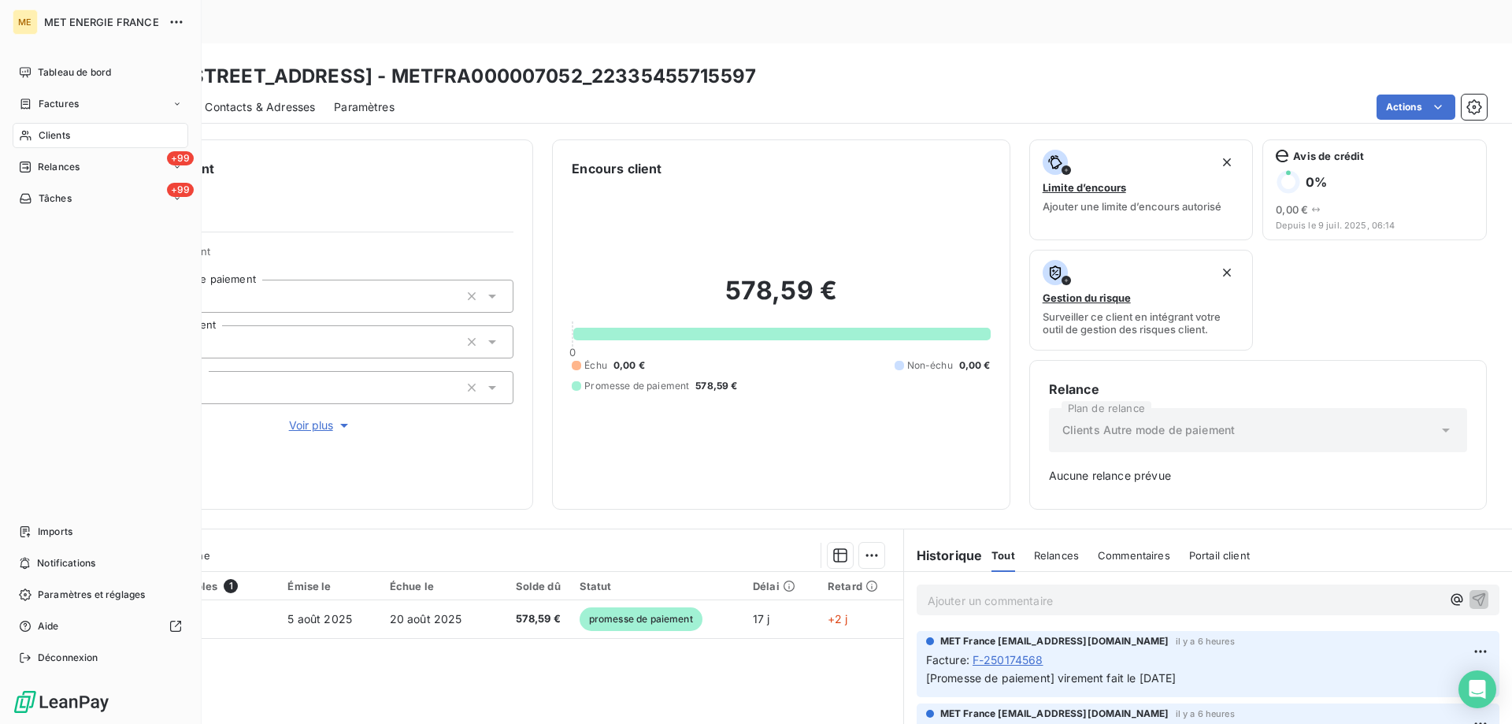
click at [39, 128] on div "Clients" at bounding box center [101, 135] width 176 height 25
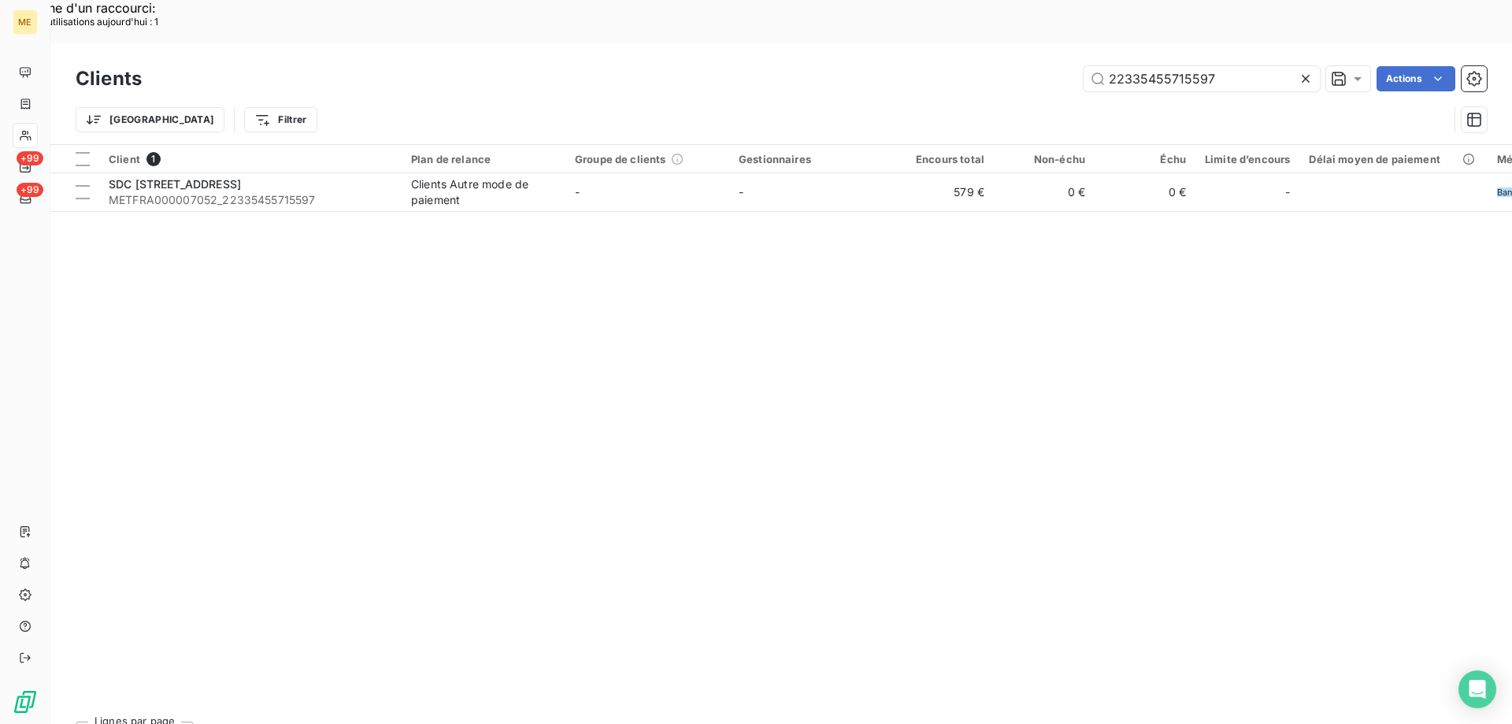
drag, startPoint x: 1214, startPoint y: 34, endPoint x: 1006, endPoint y: 29, distance: 208.7
click at [1006, 66] on div "22335455715597 Actions" at bounding box center [824, 78] width 1326 height 25
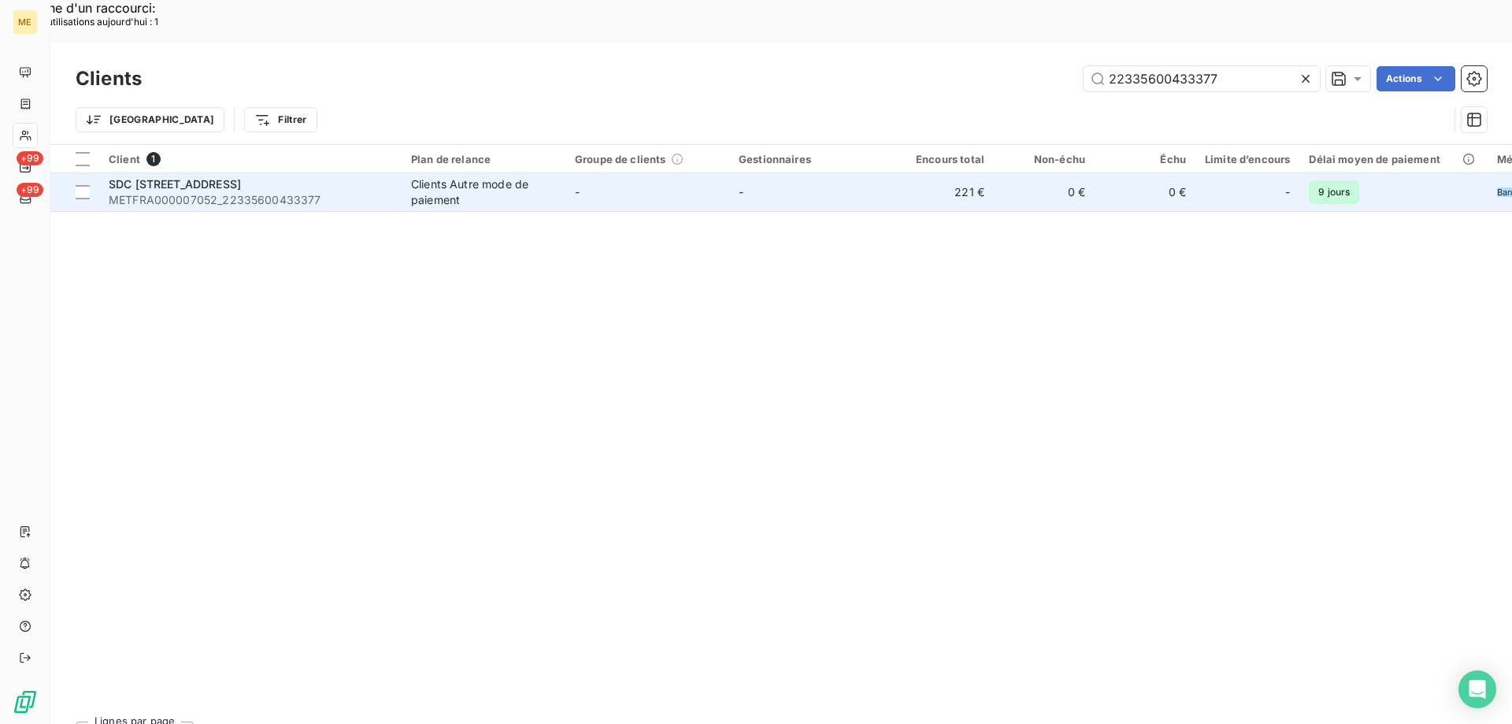
type input "22335600433377"
click at [321, 176] on div "SDC [STREET_ADDRESS]" at bounding box center [250, 184] width 283 height 16
